Goal: Transaction & Acquisition: Book appointment/travel/reservation

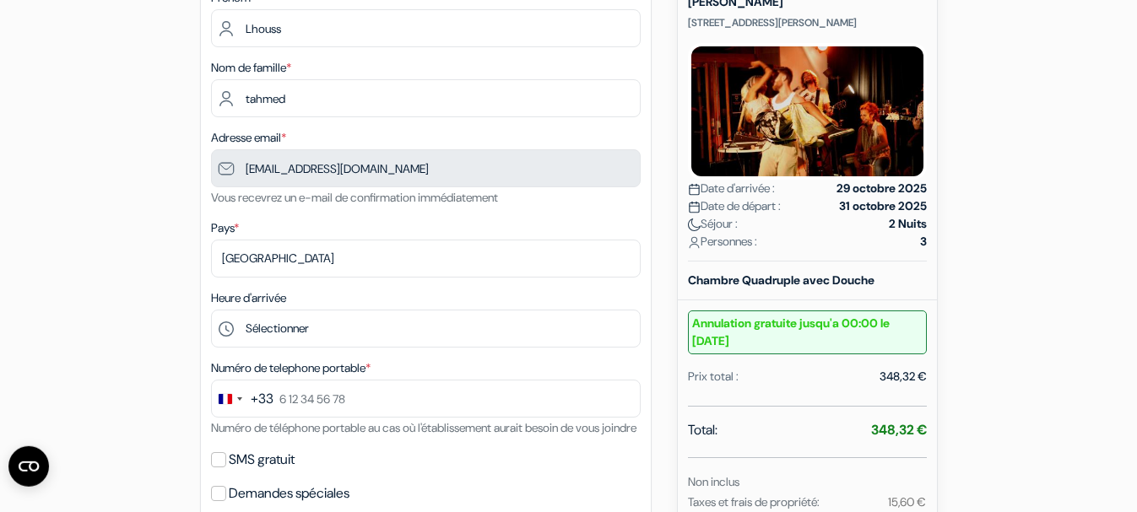
scroll to position [224, 0]
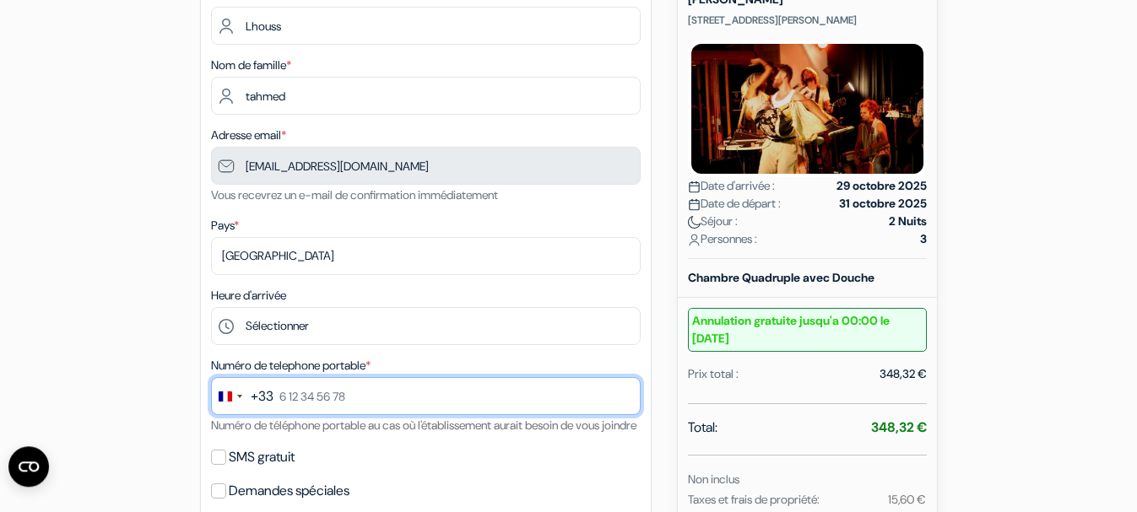
click at [354, 402] on input "text" at bounding box center [425, 396] width 429 height 38
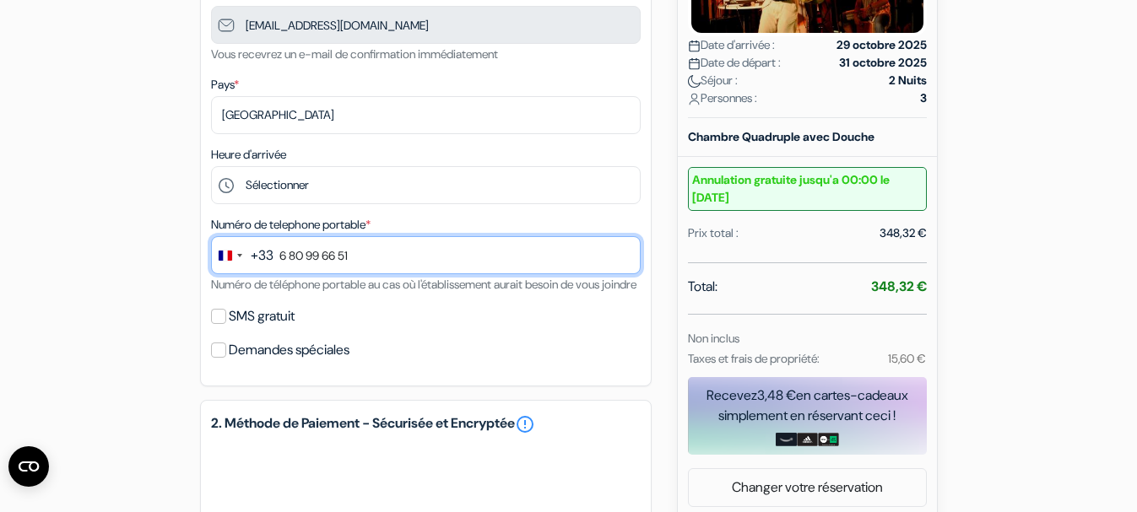
scroll to position [367, 0]
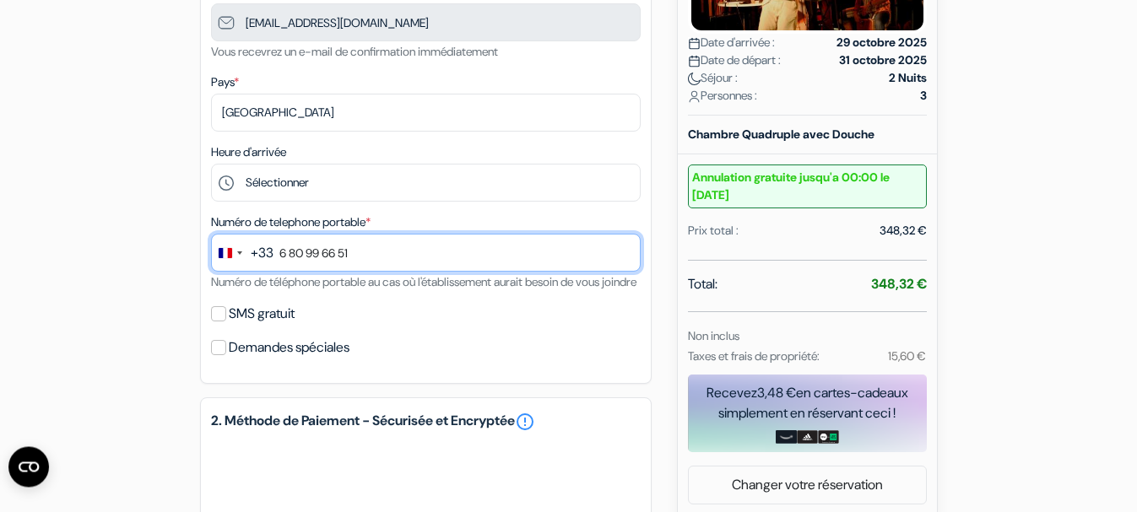
type input "6 80 99 66 51"
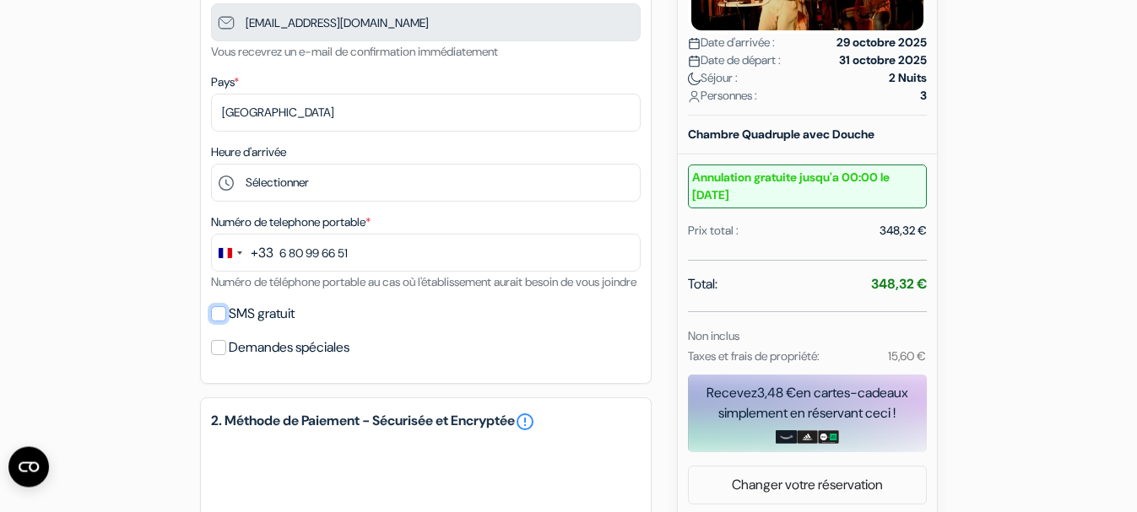
click at [219, 321] on input "SMS gratuit" at bounding box center [218, 313] width 15 height 15
checkbox input "true"
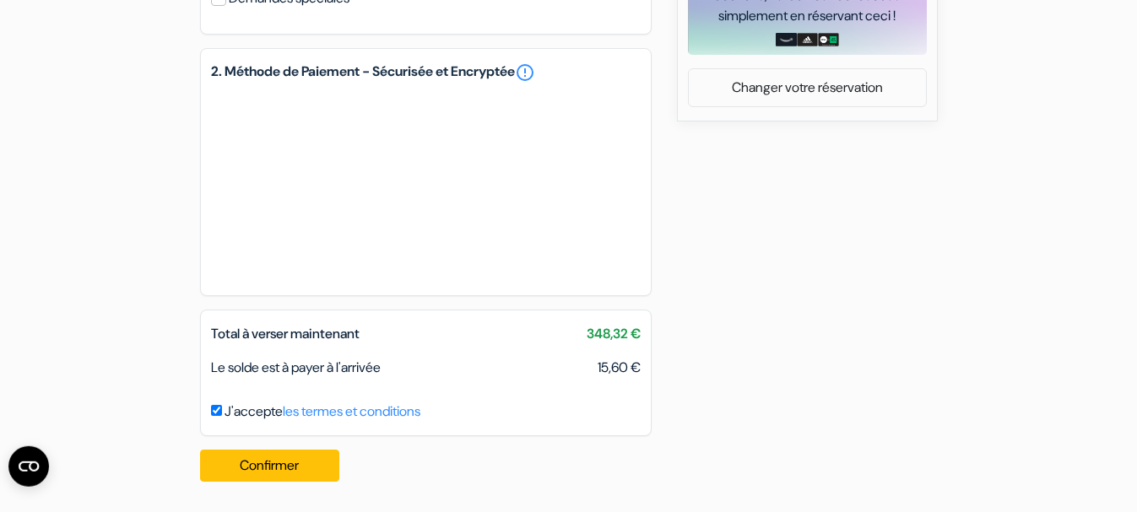
scroll to position [786, 0]
click at [269, 462] on button "Confirmer Loading..." at bounding box center [270, 466] width 140 height 32
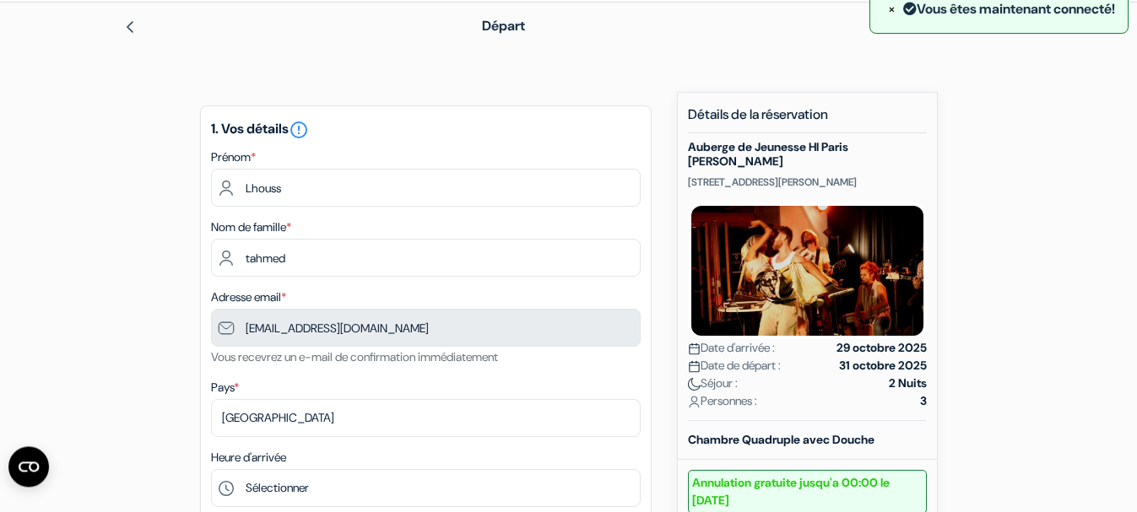
scroll to position [59, 0]
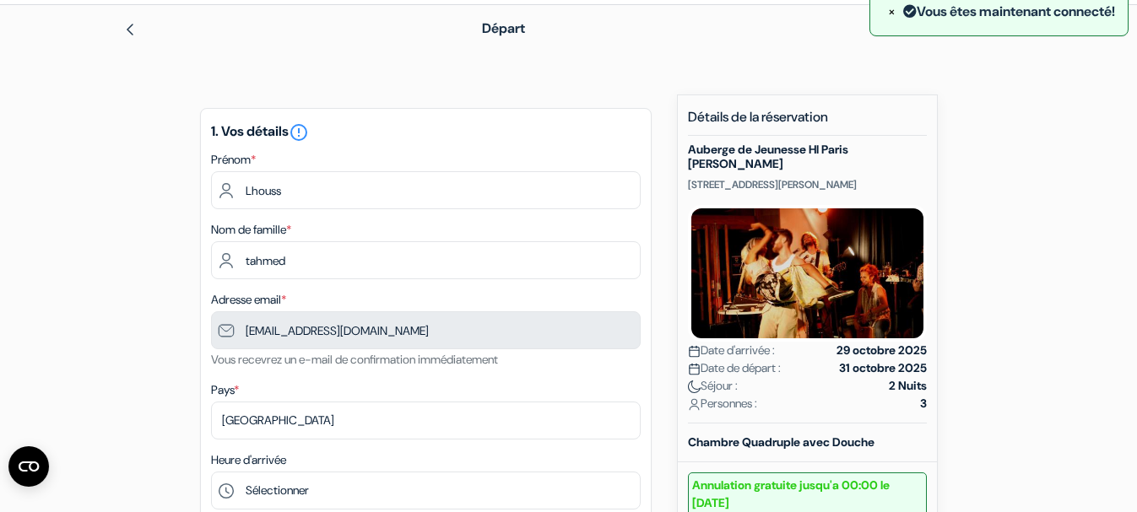
drag, startPoint x: 913, startPoint y: 186, endPoint x: 687, endPoint y: 148, distance: 229.3
click at [687, 148] on div "Nouvelle Réservation Détails de la réservation Auberge de Jeunesse HI Paris [PE…" at bounding box center [807, 460] width 261 height 732
copy div "Auberge de Jeunesse HI Paris [PERSON_NAME] [STREET_ADDRESS][PERSON_NAME]"
